Goal: Information Seeking & Learning: Learn about a topic

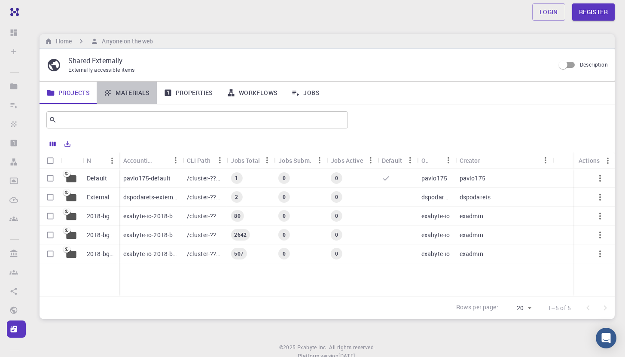
click at [134, 90] on link "Materials" at bounding box center [127, 93] width 60 height 22
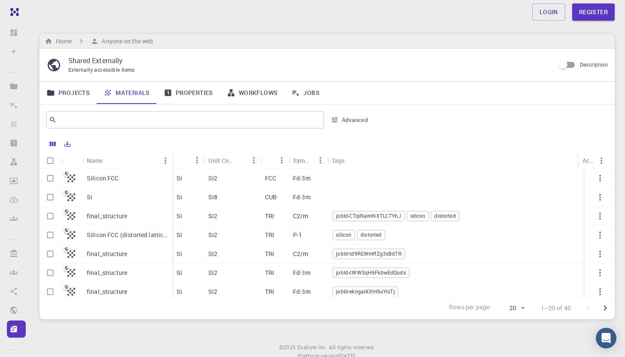
click at [107, 237] on p "Silicon FCC (distorted lattice)" at bounding box center [127, 235] width 81 height 9
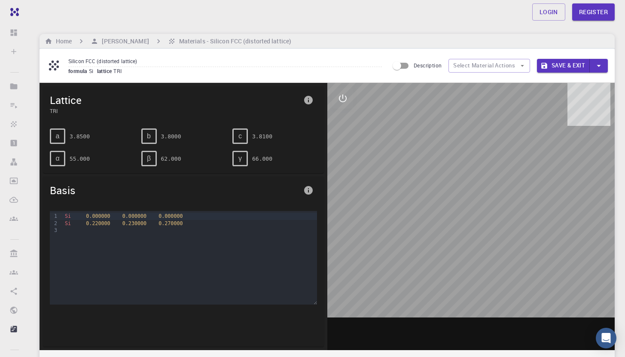
click at [239, 158] on span "γ" at bounding box center [240, 159] width 3 height 8
click at [263, 157] on pre "66.000" at bounding box center [262, 158] width 20 height 15
drag, startPoint x: 250, startPoint y: 161, endPoint x: 274, endPoint y: 162, distance: 24.5
click at [274, 162] on div "γ 66.000" at bounding box center [275, 158] width 85 height 15
click at [496, 254] on div at bounding box center [472, 216] width 288 height 267
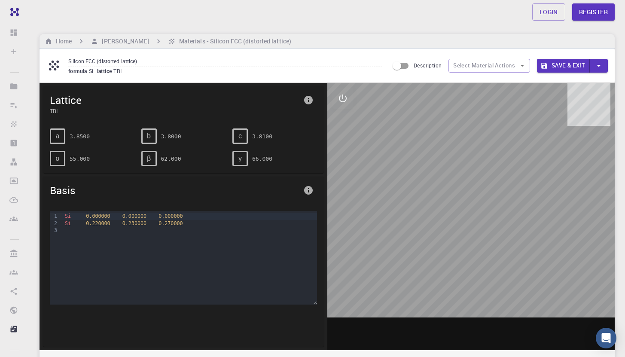
drag, startPoint x: 488, startPoint y: 249, endPoint x: 429, endPoint y: 270, distance: 62.5
click at [458, 286] on div at bounding box center [472, 216] width 288 height 267
click at [236, 238] on div "Si 0.000000 0.000000 0.000000 Si 0.220000 0.230000 0.270000" at bounding box center [189, 254] width 254 height 86
